Goal: Task Accomplishment & Management: Use online tool/utility

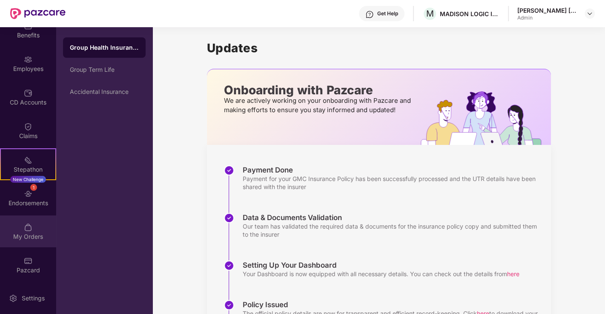
scroll to position [105, 0]
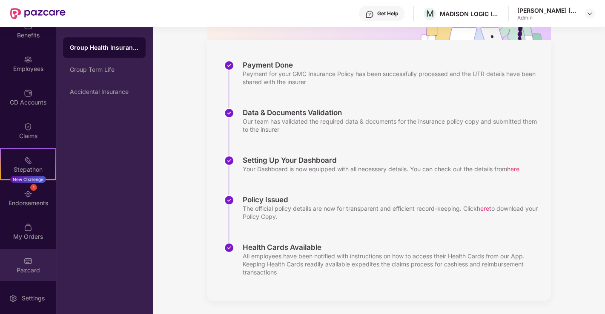
click at [29, 264] on img at bounding box center [28, 261] width 9 height 9
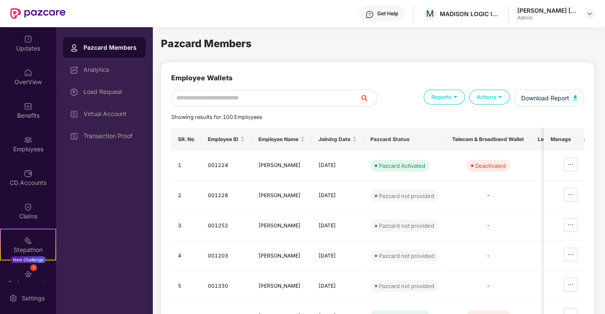
click at [22, 149] on div "Employees" at bounding box center [28, 149] width 56 height 9
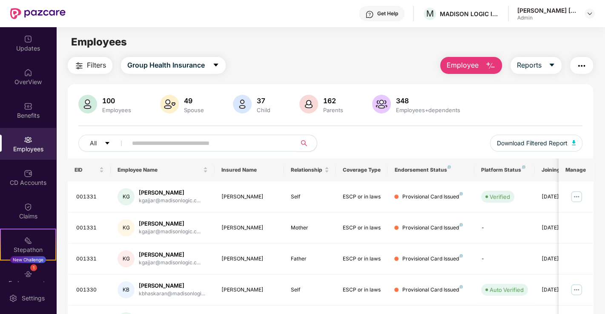
click at [166, 142] on input "text" at bounding box center [208, 143] width 153 height 13
type input "*****"
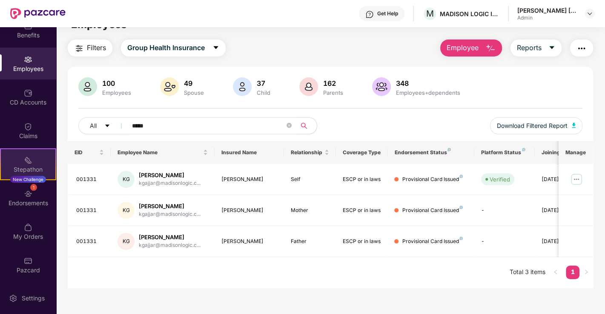
scroll to position [27, 0]
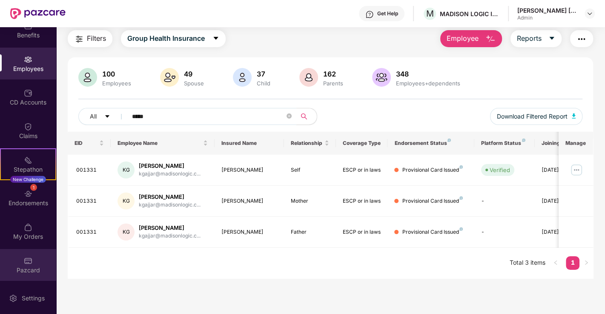
click at [19, 271] on div "Pazcard" at bounding box center [28, 270] width 56 height 9
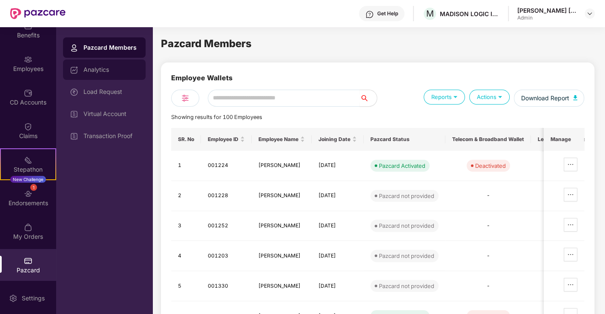
click at [88, 69] on div "Analytics" at bounding box center [110, 69] width 55 height 7
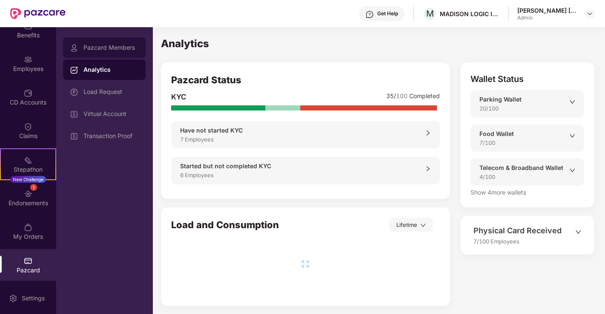
click at [98, 49] on div "Pazcard Members" at bounding box center [110, 47] width 55 height 7
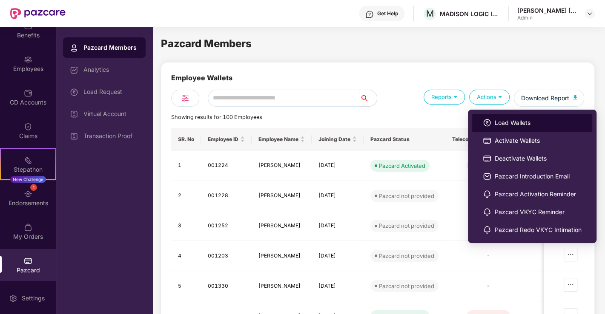
click at [495, 123] on span "Load Wallets" at bounding box center [537, 122] width 87 height 9
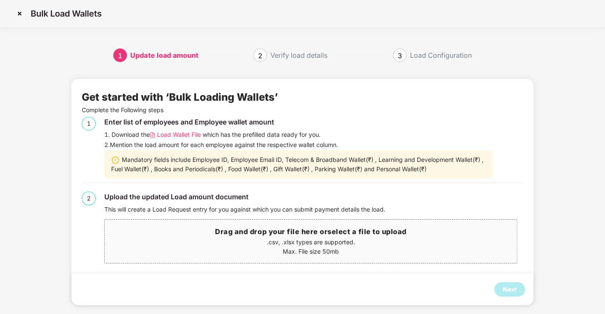
click at [196, 135] on span "Load Wallet File" at bounding box center [179, 134] width 44 height 9
click at [316, 246] on p ".csv, .xlsx types are supported." at bounding box center [311, 242] width 412 height 9
click at [485, 46] on section "Bulk Load Wallets 1 Update load amount 2 Verify load details 3 Load Configurati…" at bounding box center [302, 24] width 605 height 49
click at [253, 246] on p ".csv, .xlsx types are supported." at bounding box center [311, 242] width 412 height 9
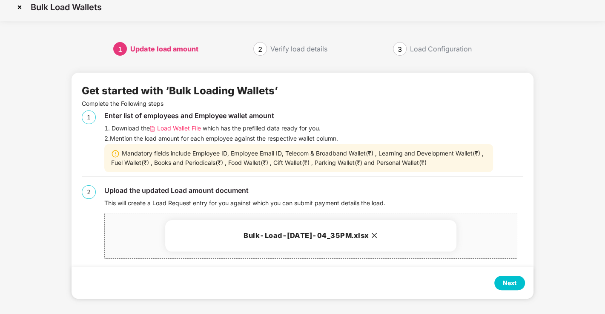
scroll to position [8, 0]
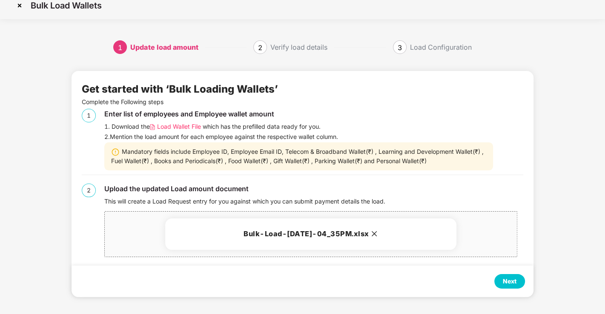
click at [506, 283] on div "Next" at bounding box center [510, 281] width 14 height 9
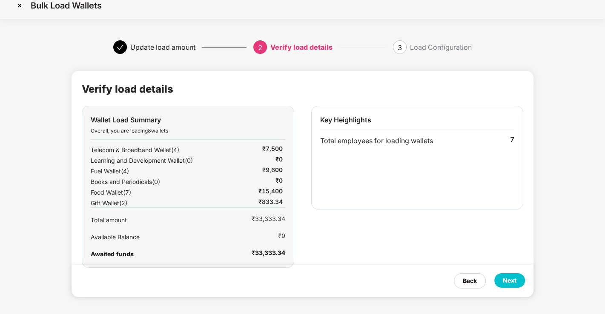
click at [516, 273] on div "Back Next" at bounding box center [302, 281] width 462 height 32
click at [500, 287] on div "Next" at bounding box center [509, 281] width 31 height 14
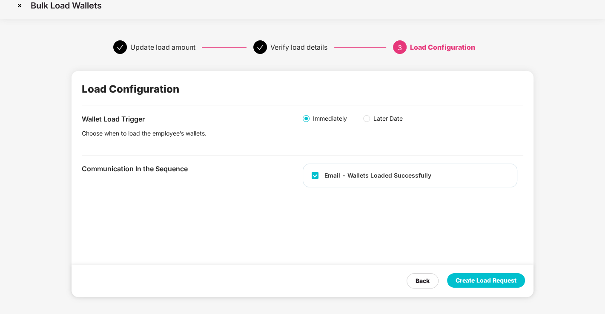
click at [509, 280] on div "Create Load Request" at bounding box center [485, 280] width 61 height 9
click at [472, 283] on div "Create Load Request" at bounding box center [485, 280] width 61 height 9
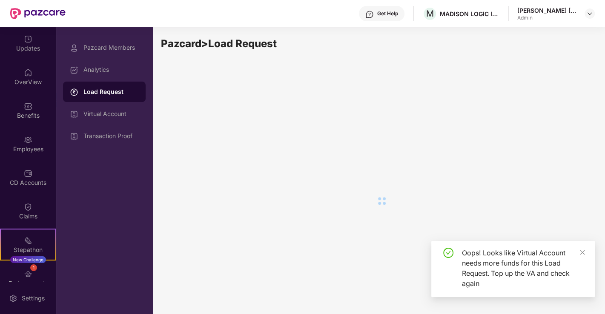
scroll to position [0, 0]
click at [582, 252] on icon "close" at bounding box center [582, 252] width 5 height 5
